Goal: Navigation & Orientation: Go to known website

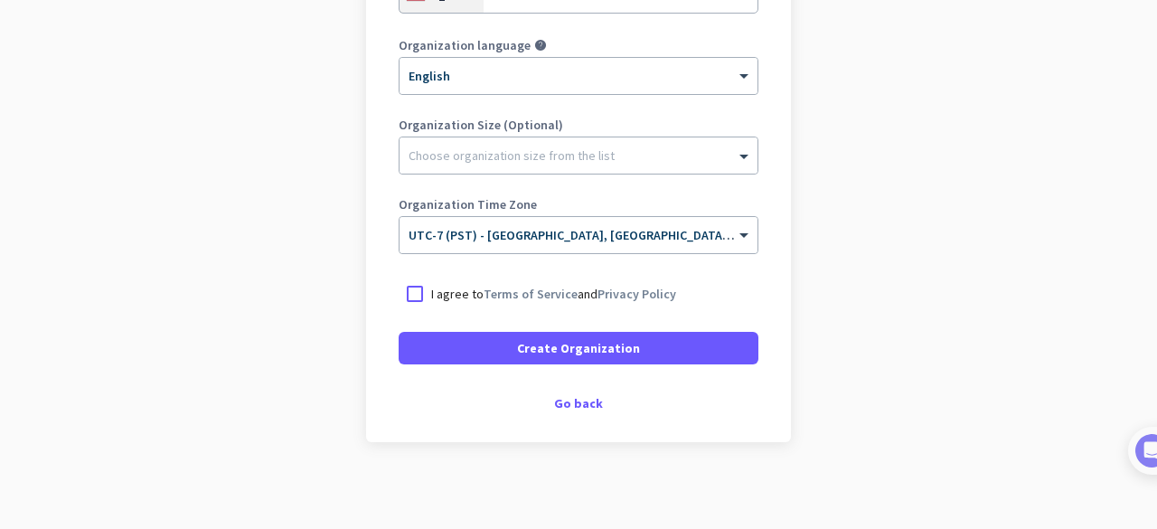
scroll to position [400, 0]
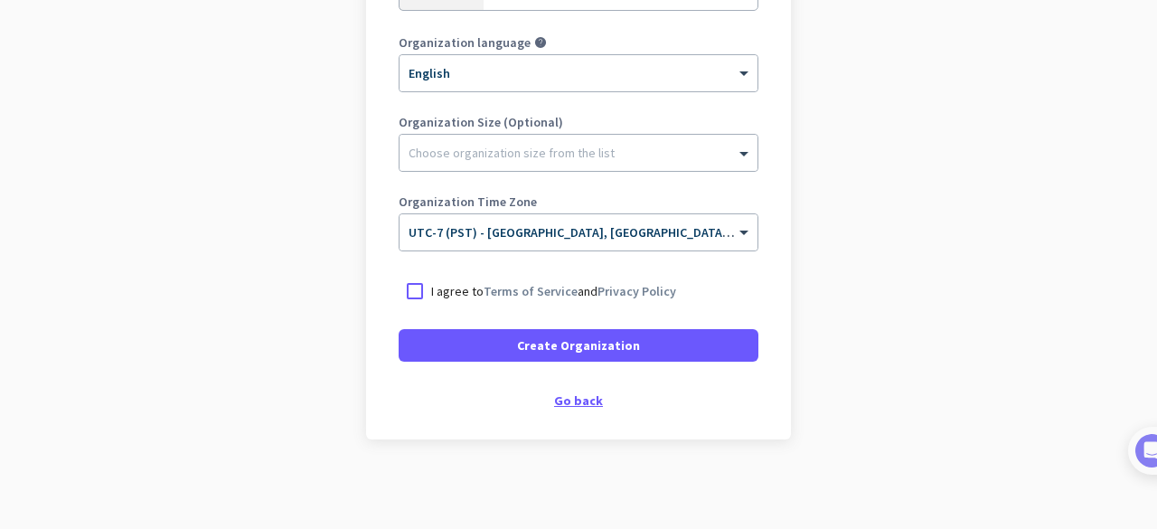
click at [562, 401] on div "Go back" at bounding box center [579, 400] width 360 height 13
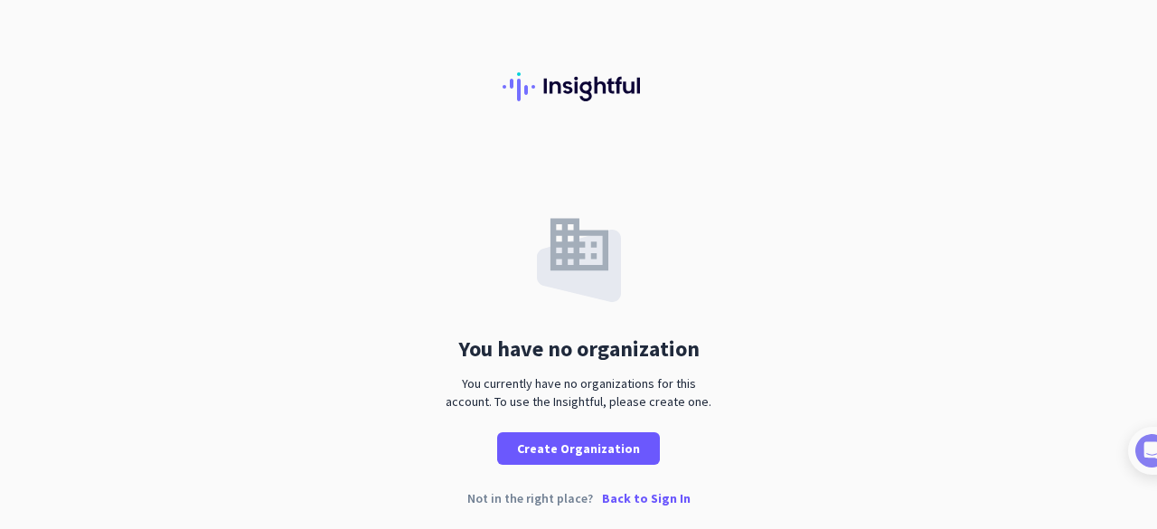
scroll to position [5, 0]
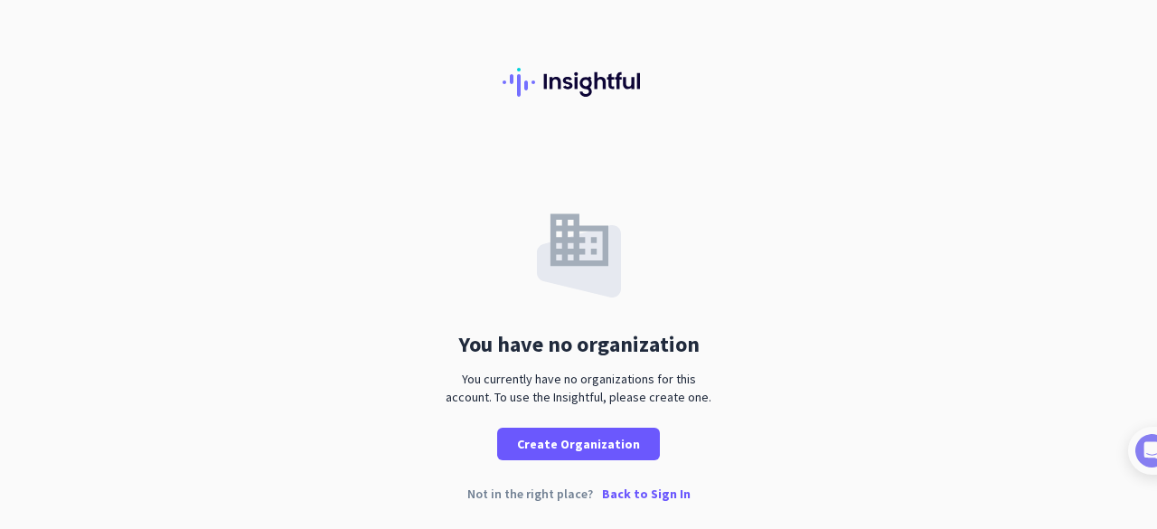
click at [632, 500] on p "Back to Sign In" at bounding box center [646, 493] width 89 height 13
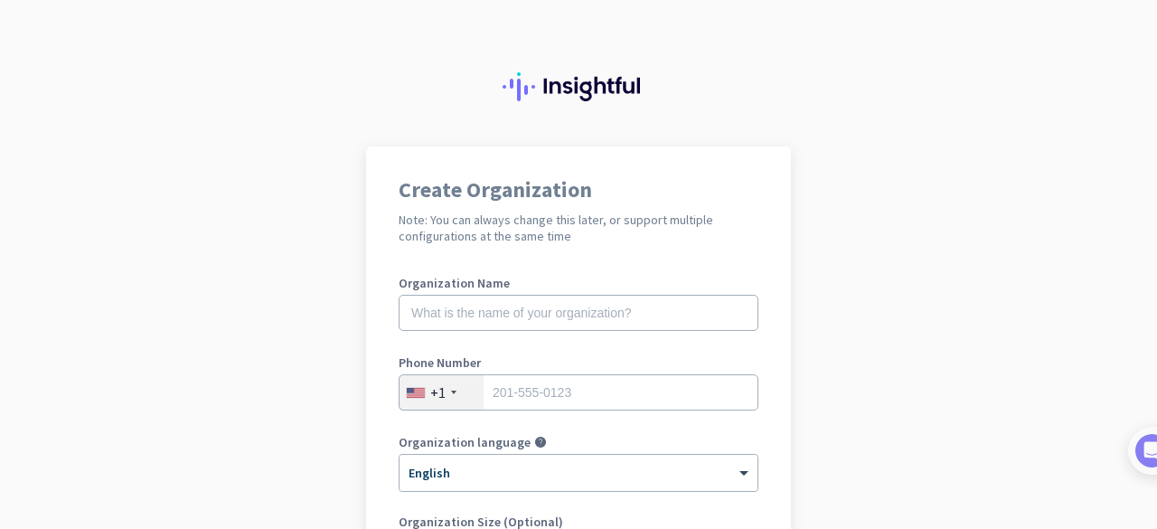
scroll to position [112, 0]
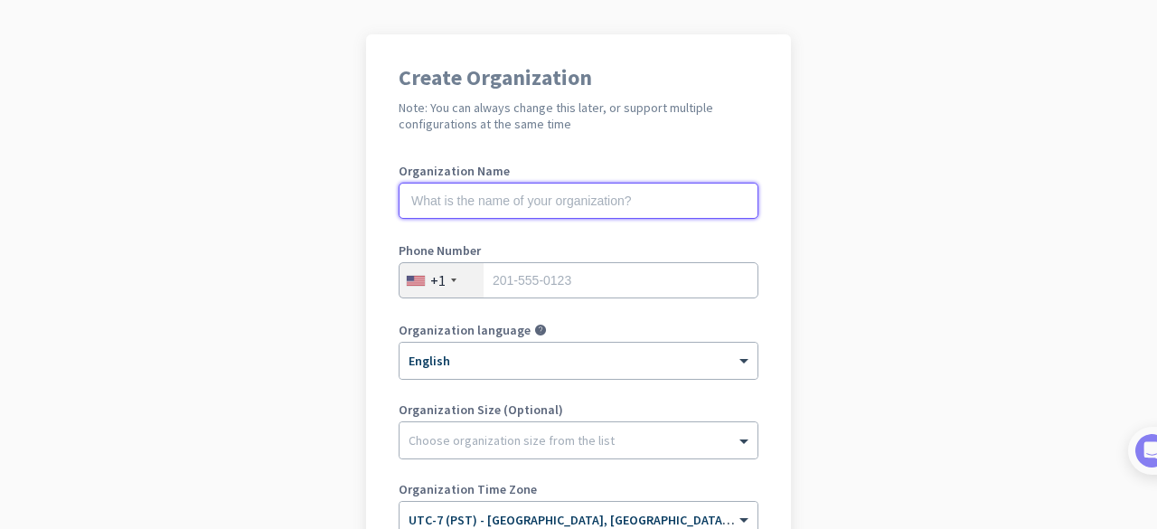
click at [476, 201] on input "text" at bounding box center [579, 201] width 360 height 36
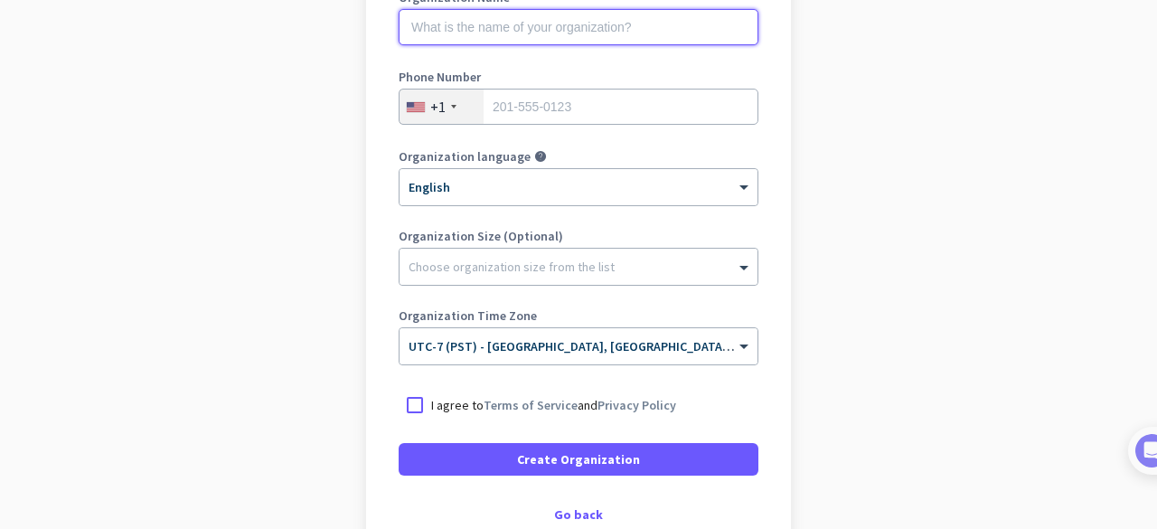
scroll to position [400, 0]
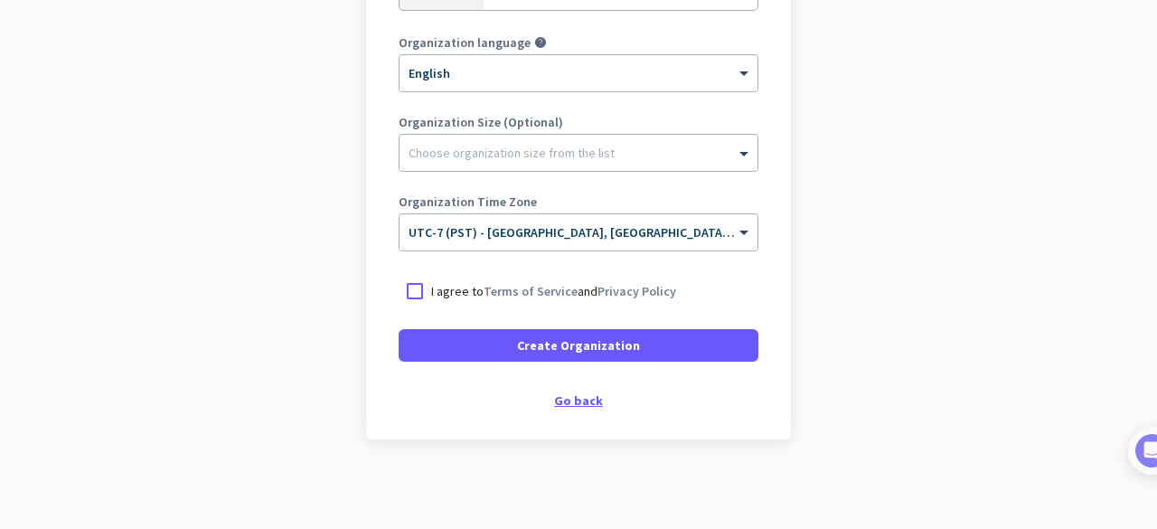
click at [547, 401] on div "Go back" at bounding box center [579, 400] width 360 height 13
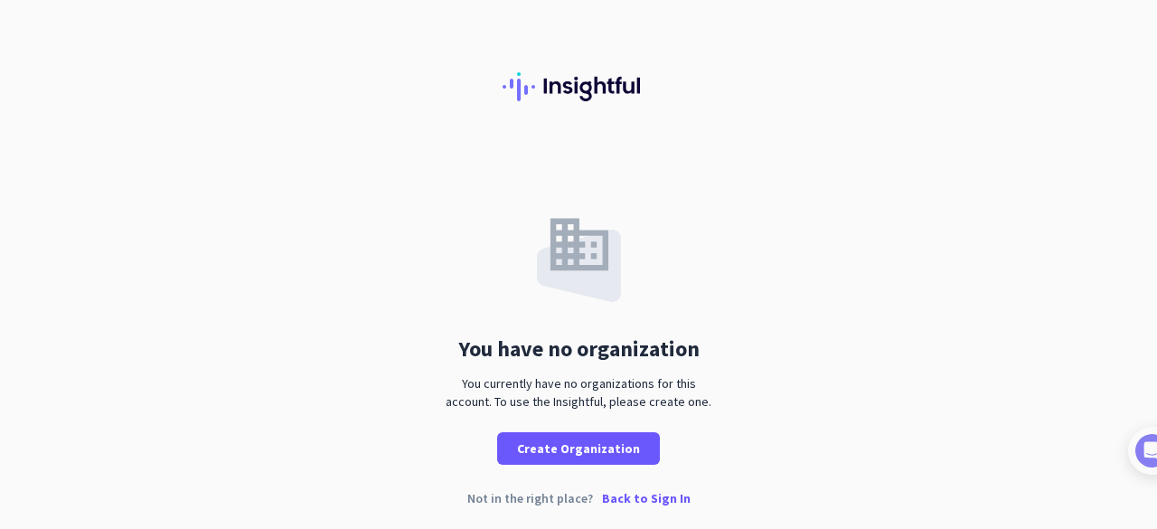
click at [666, 507] on div "Not in the right place? Back to Sign In" at bounding box center [578, 513] width 1157 height 42
click at [664, 500] on p "Back to Sign In" at bounding box center [646, 498] width 89 height 13
